Goal: Task Accomplishment & Management: Manage account settings

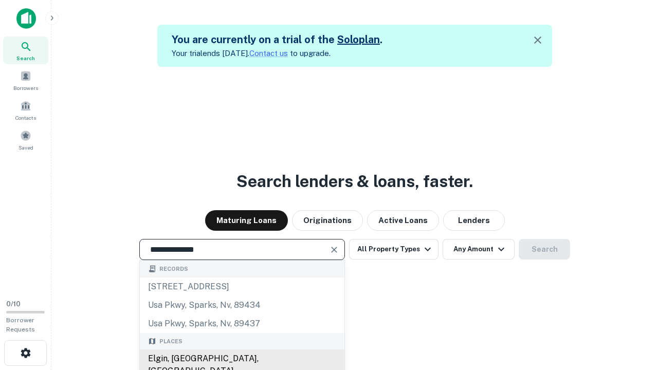
click at [241, 359] on div "Elgin, [GEOGRAPHIC_DATA], [GEOGRAPHIC_DATA]" at bounding box center [242, 364] width 204 height 31
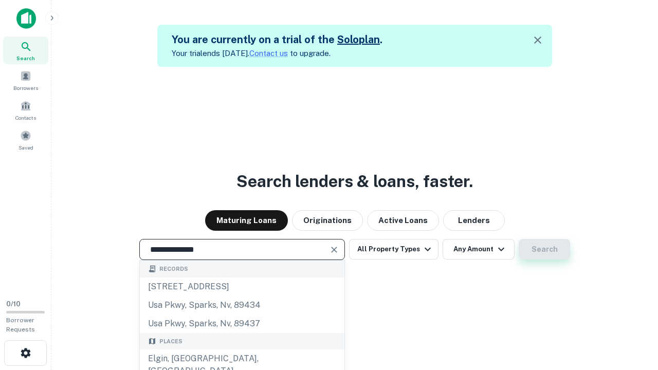
type input "**********"
click at [518, 239] on button "Search" at bounding box center [543, 249] width 51 height 21
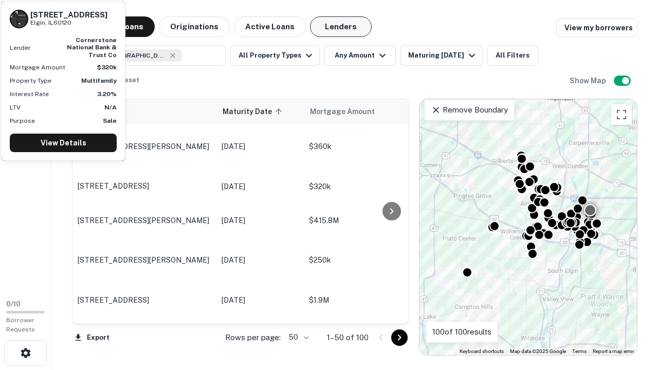
click at [341, 27] on button "Lenders" at bounding box center [341, 26] width 62 height 21
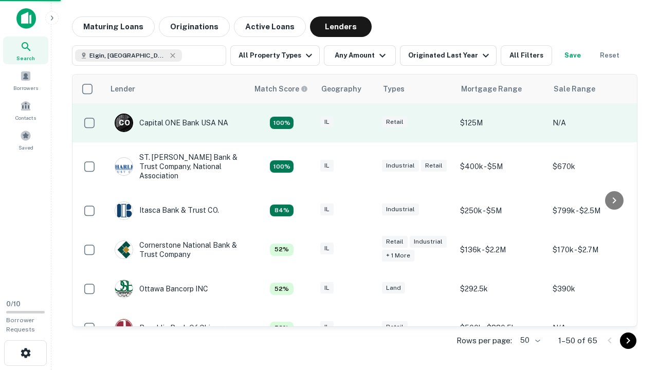
click at [365, 123] on div "IL" at bounding box center [345, 123] width 51 height 14
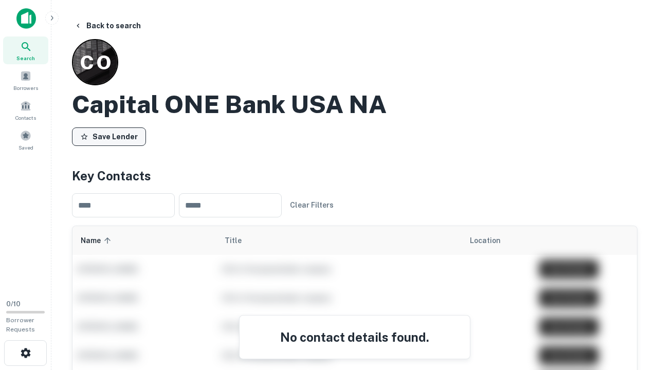
click at [109, 136] on button "Save Lender" at bounding box center [109, 136] width 74 height 18
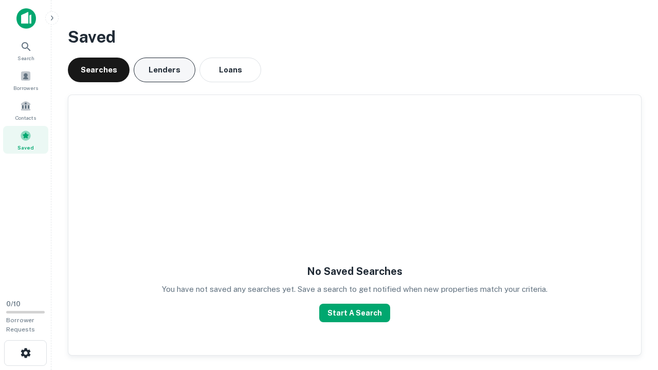
click at [164, 70] on button "Lenders" at bounding box center [165, 70] width 62 height 25
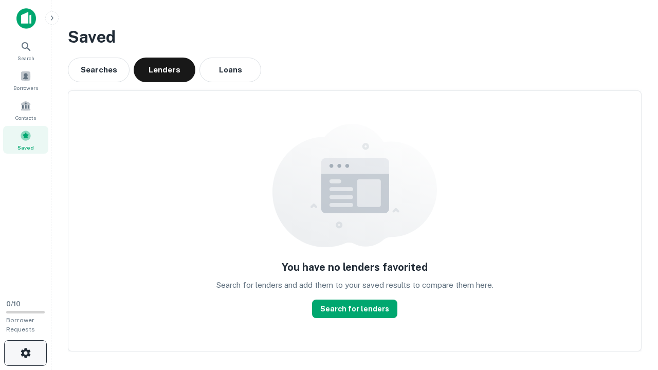
click at [25, 353] on icon "button" at bounding box center [26, 353] width 12 height 12
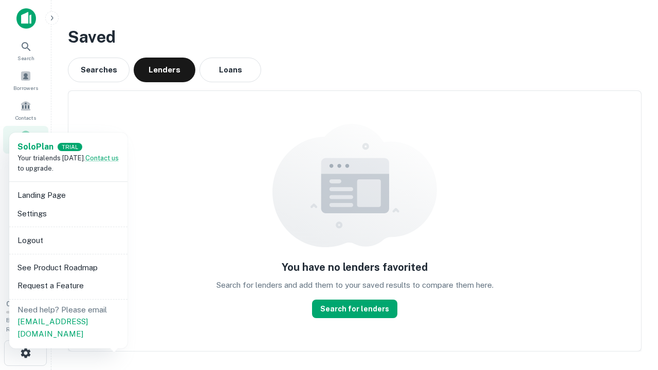
click at [68, 240] on li "Logout" at bounding box center [68, 240] width 110 height 18
